Goal: Task Accomplishment & Management: Manage account settings

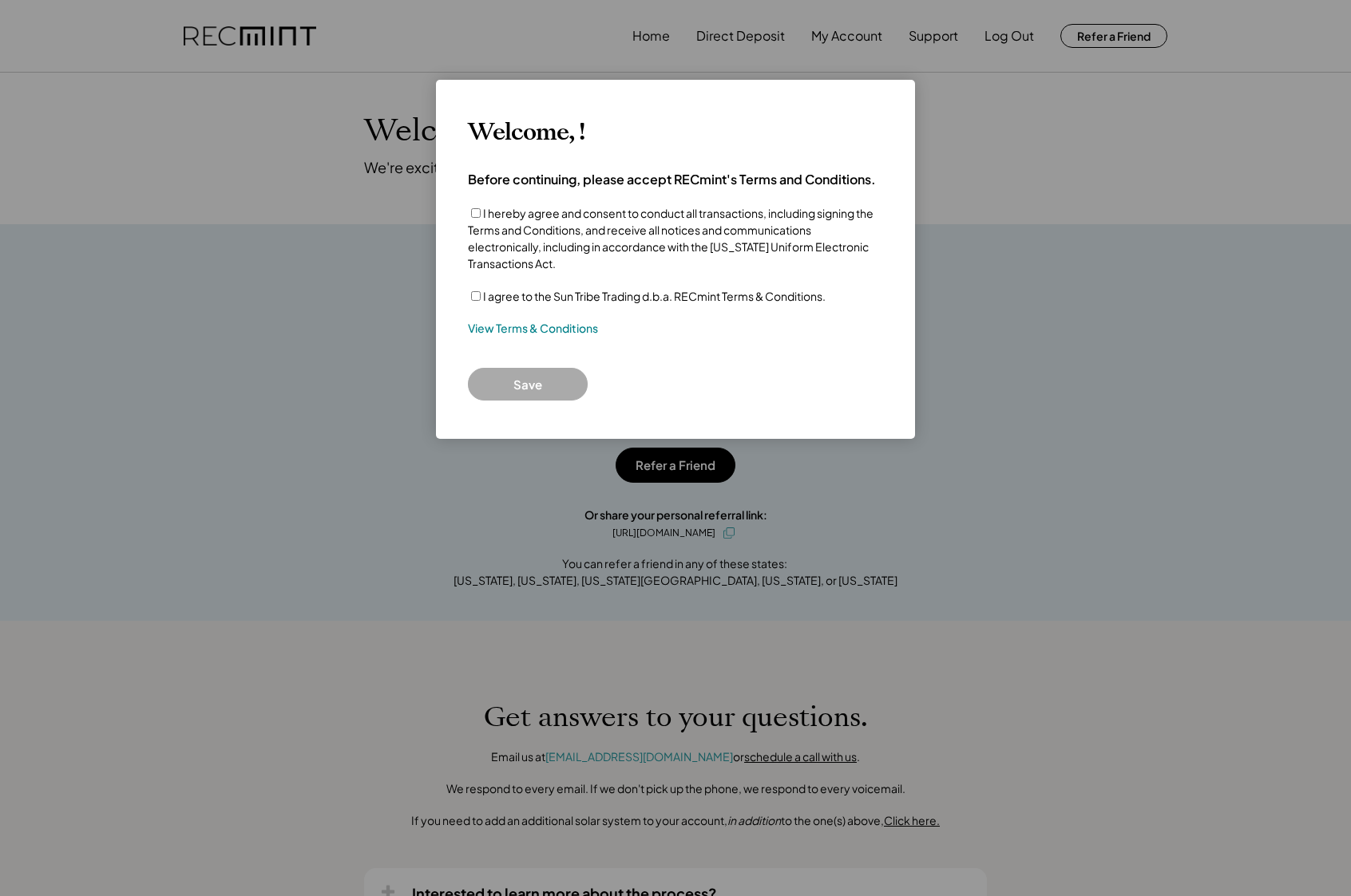
click at [504, 298] on label "I agree to the Sun Tribe Trading d.b.a. RECmint Terms & Conditions." at bounding box center [654, 296] width 342 height 15
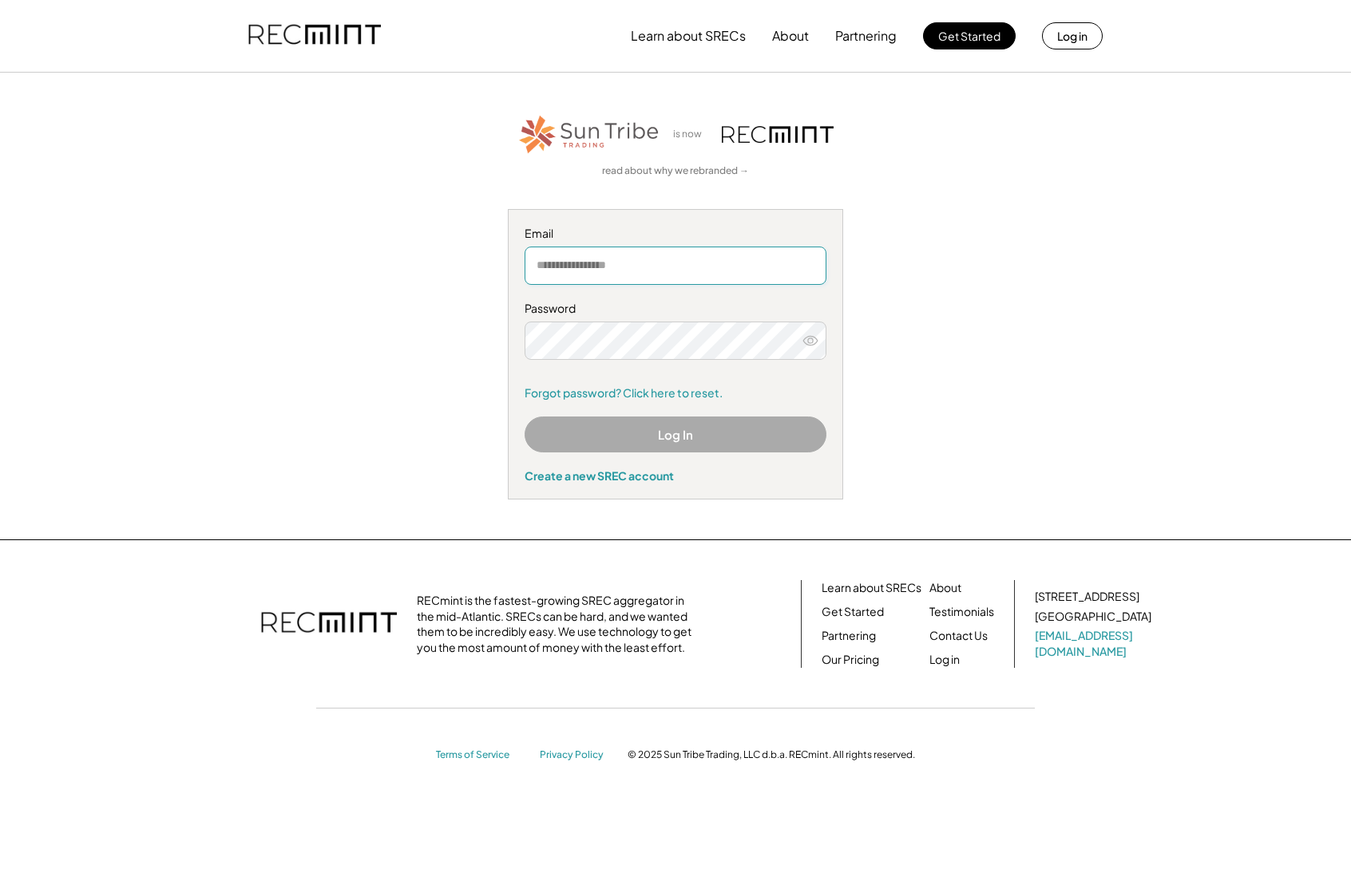
type input "**********"
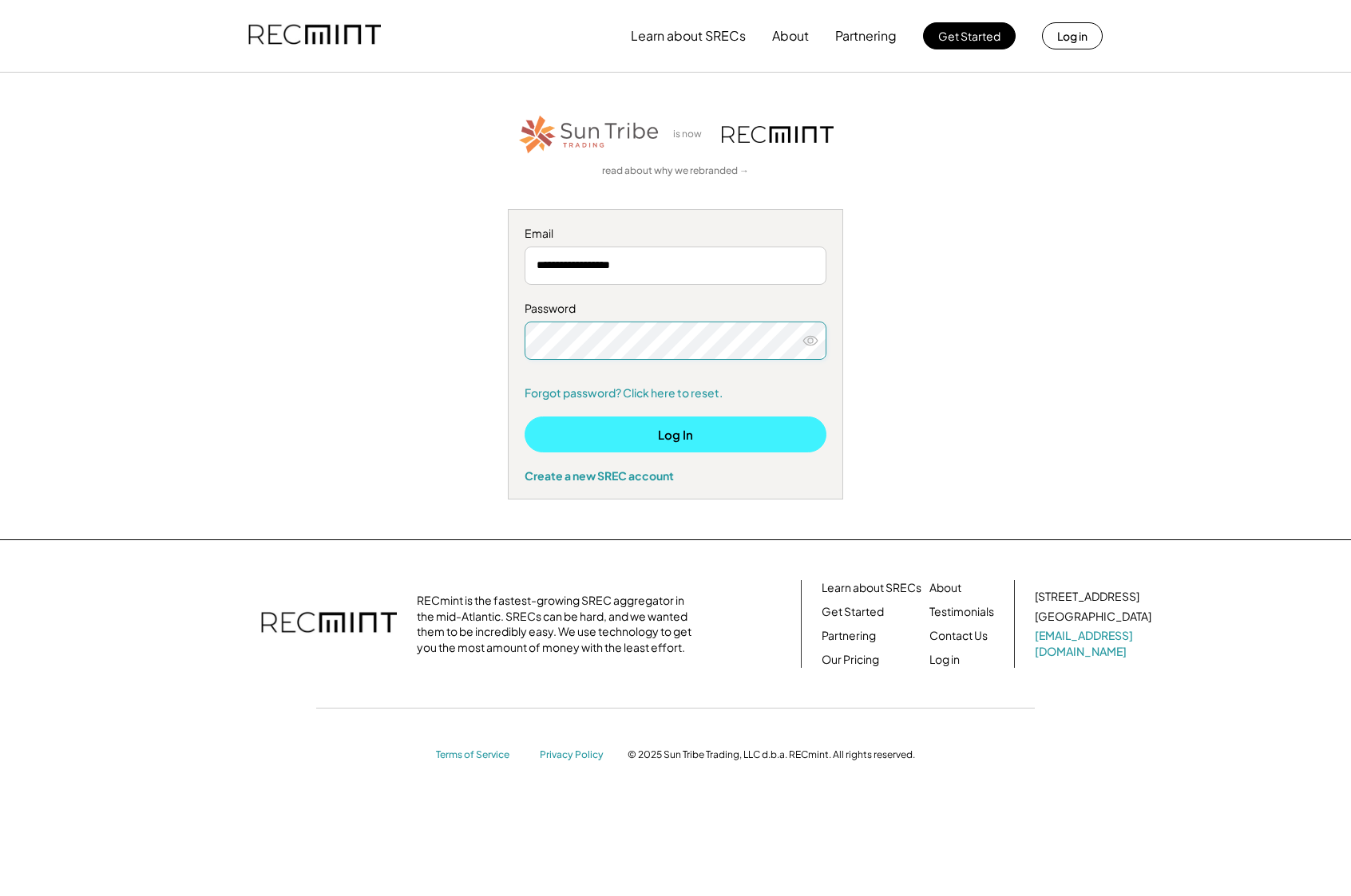
click at [666, 438] on button "Log In" at bounding box center [675, 434] width 302 height 36
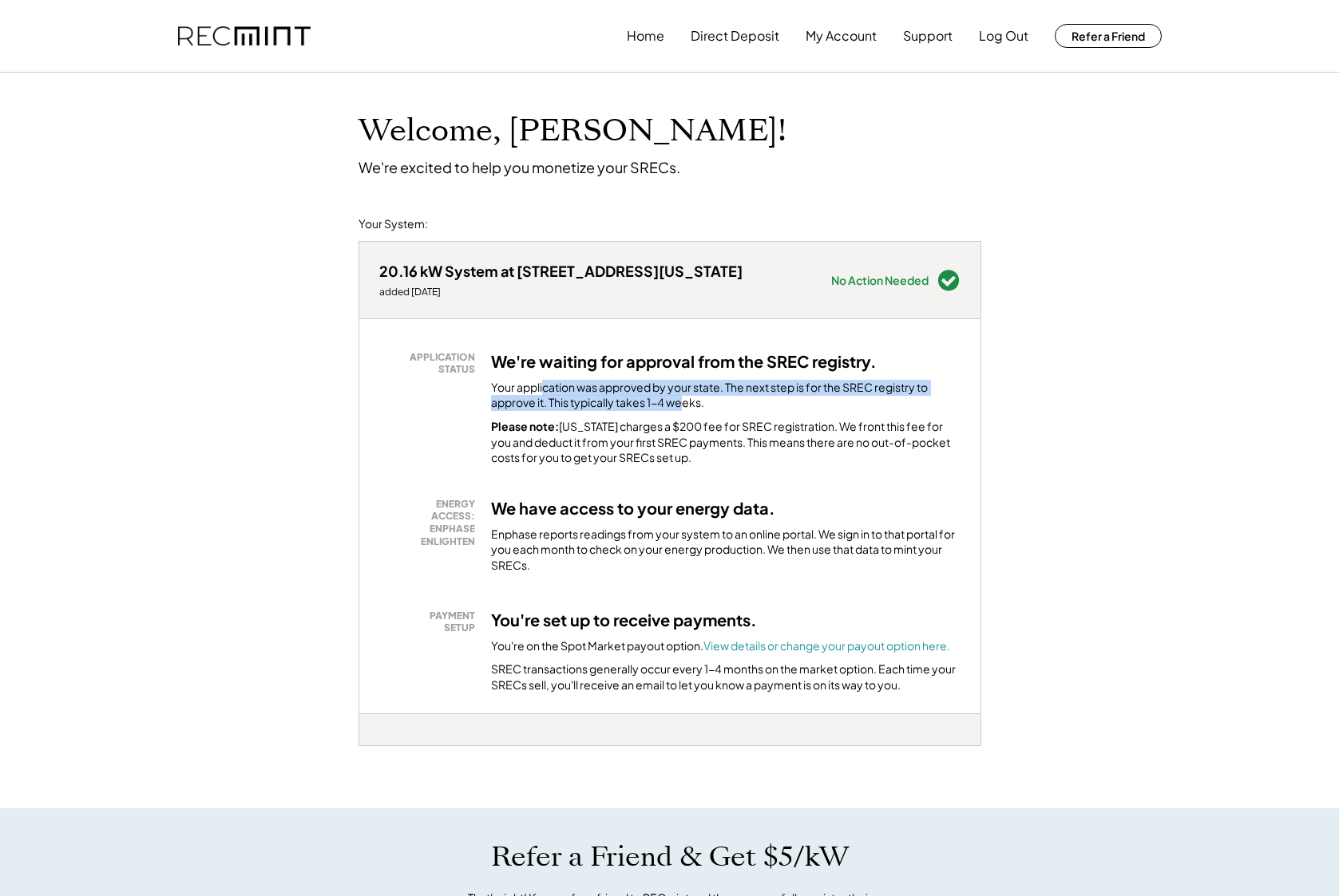
drag, startPoint x: 541, startPoint y: 389, endPoint x: 712, endPoint y: 392, distance: 171.0
click at [712, 392] on div "Your application was approved by your state. The next step is for the SREC regi…" at bounding box center [725, 395] width 469 height 31
drag, startPoint x: 645, startPoint y: 399, endPoint x: 755, endPoint y: 396, distance: 110.0
click at [723, 397] on div "Your application was approved by your state. The next step is for the SREC regi…" at bounding box center [725, 395] width 469 height 31
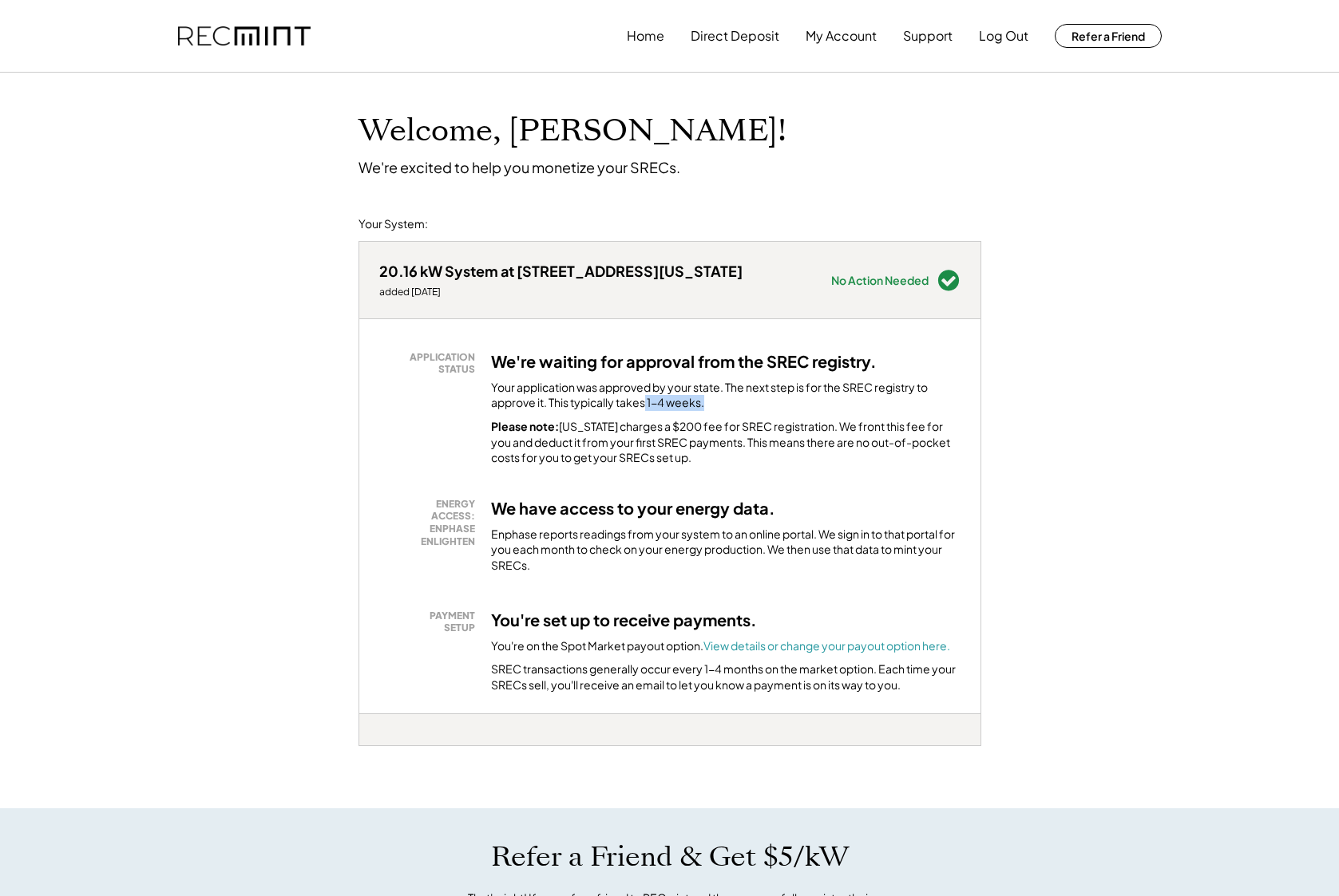
click at [755, 396] on div "Your application was approved by your state. The next step is for the SREC regi…" at bounding box center [725, 395] width 469 height 31
click at [248, 122] on div "Welcome, [PERSON_NAME]! We're excited to help you monetize your SRECs. Your Sys…" at bounding box center [670, 827] width 1339 height 1509
